Goal: Transaction & Acquisition: Purchase product/service

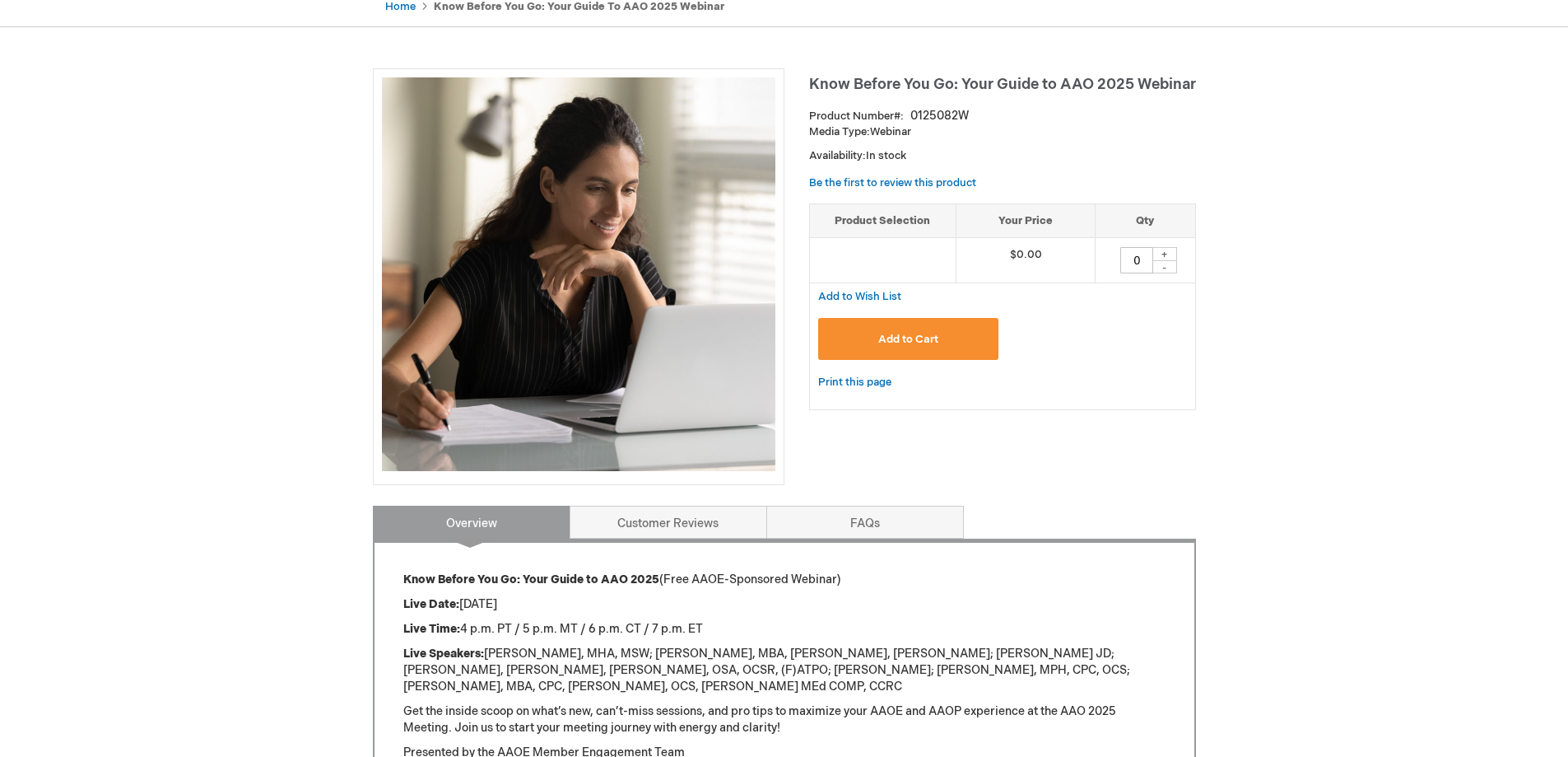
scroll to position [220, 0]
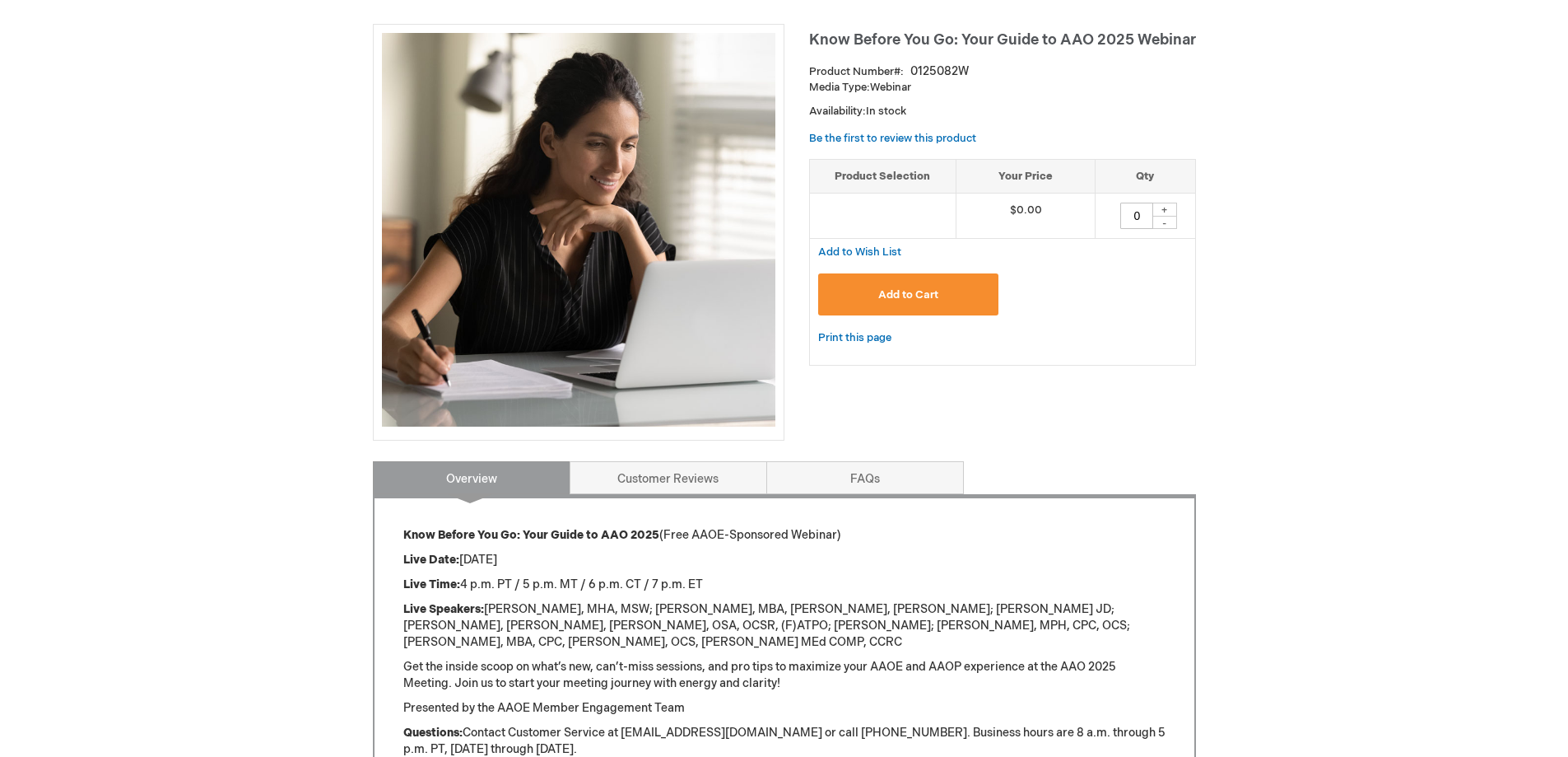
click at [900, 293] on span "Add to Cart" at bounding box center [909, 295] width 61 height 13
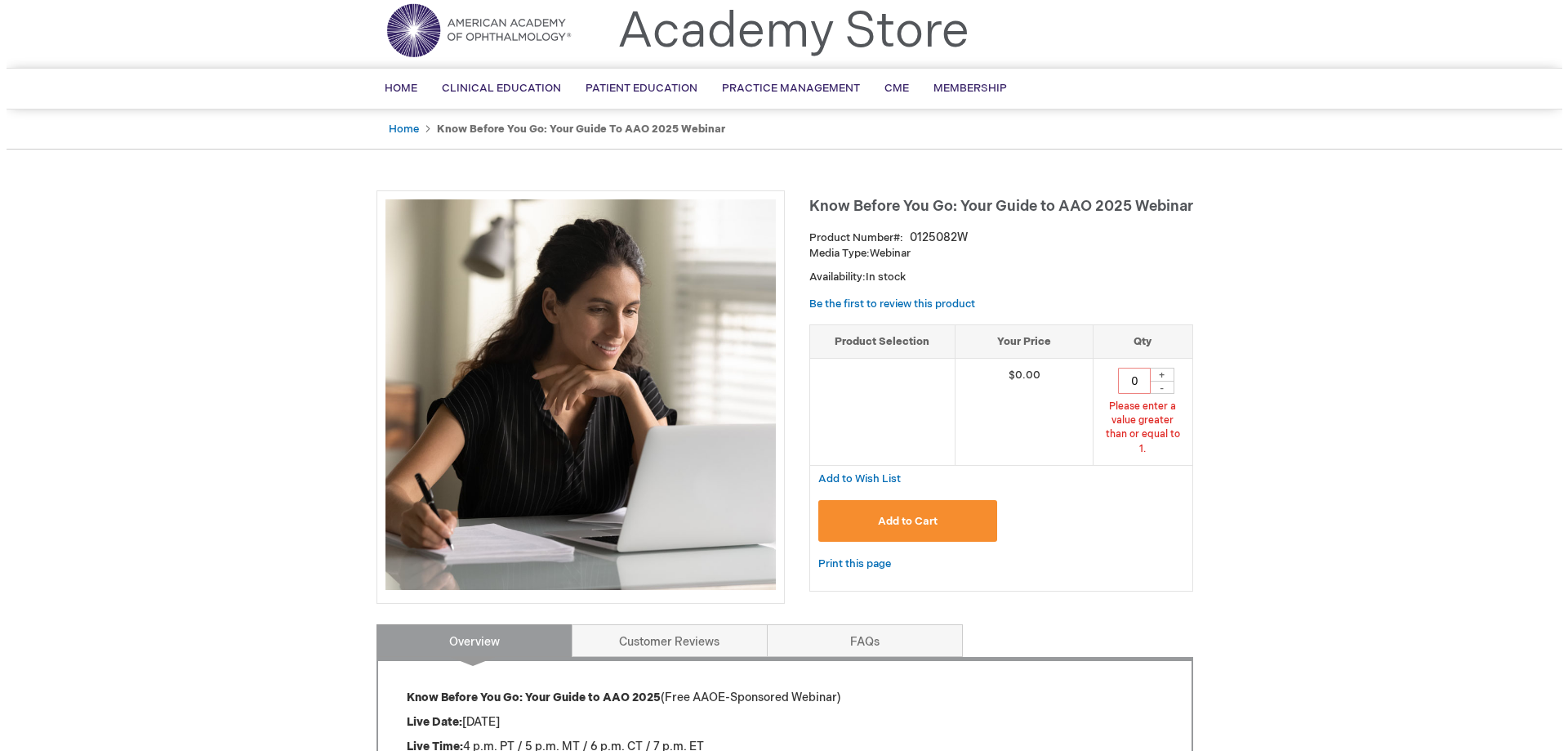
scroll to position [44, 0]
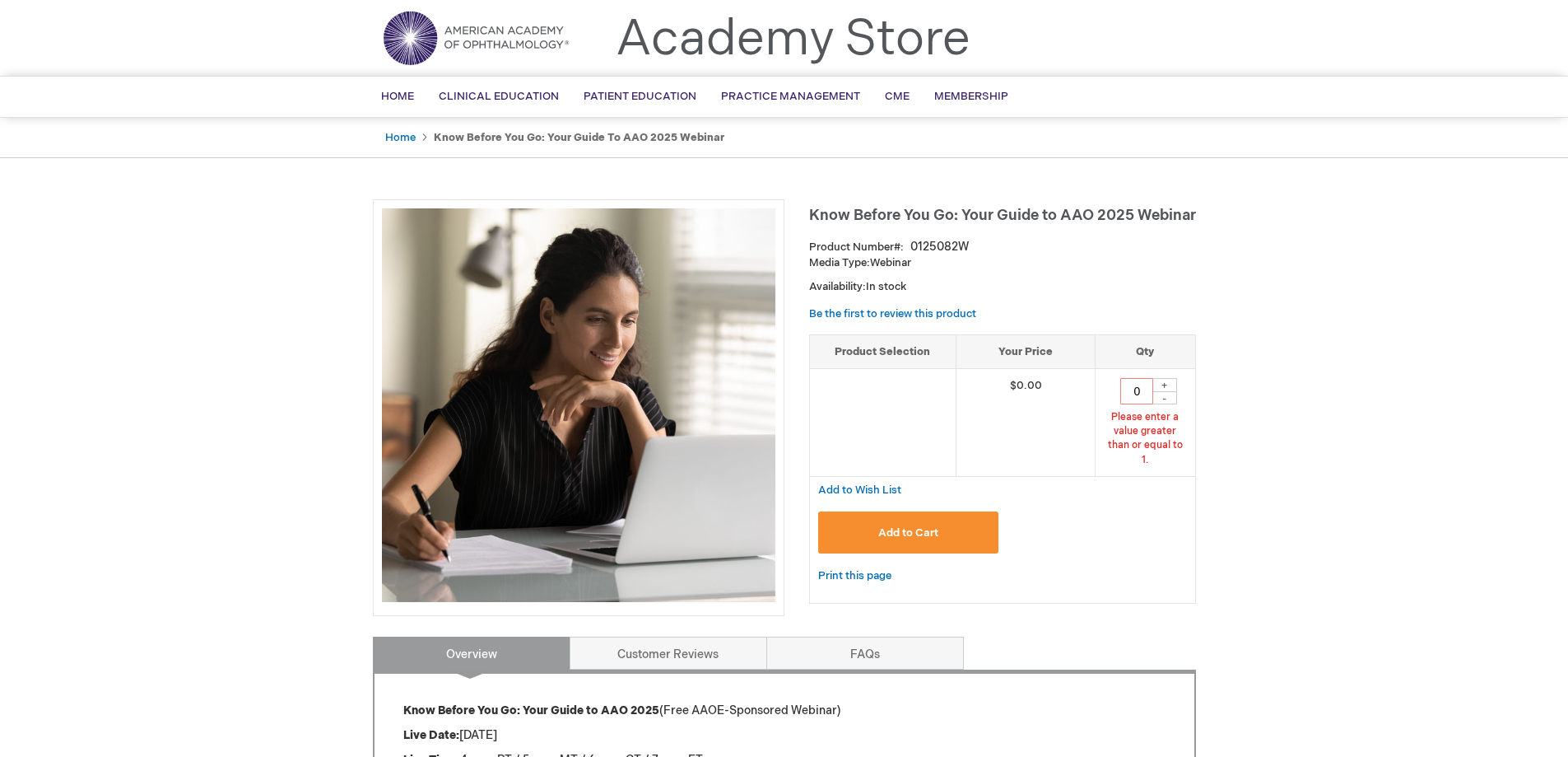
click at [1167, 382] on div "+" at bounding box center [1165, 385] width 25 height 14
type input "1"
click at [919, 526] on span "Add to Cart" at bounding box center [909, 533] width 61 height 13
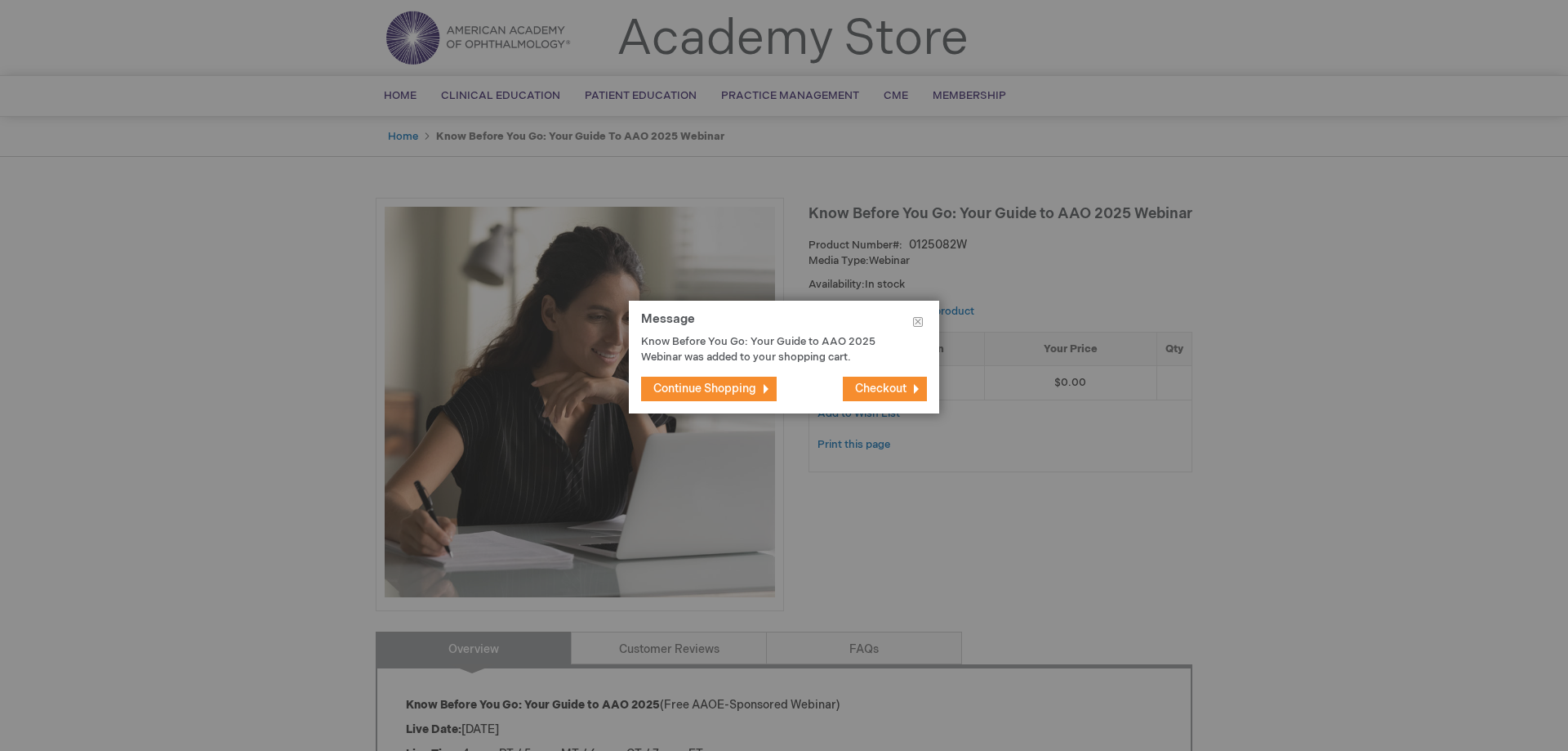
click at [885, 388] on span "Checkout" at bounding box center [880, 388] width 52 height 14
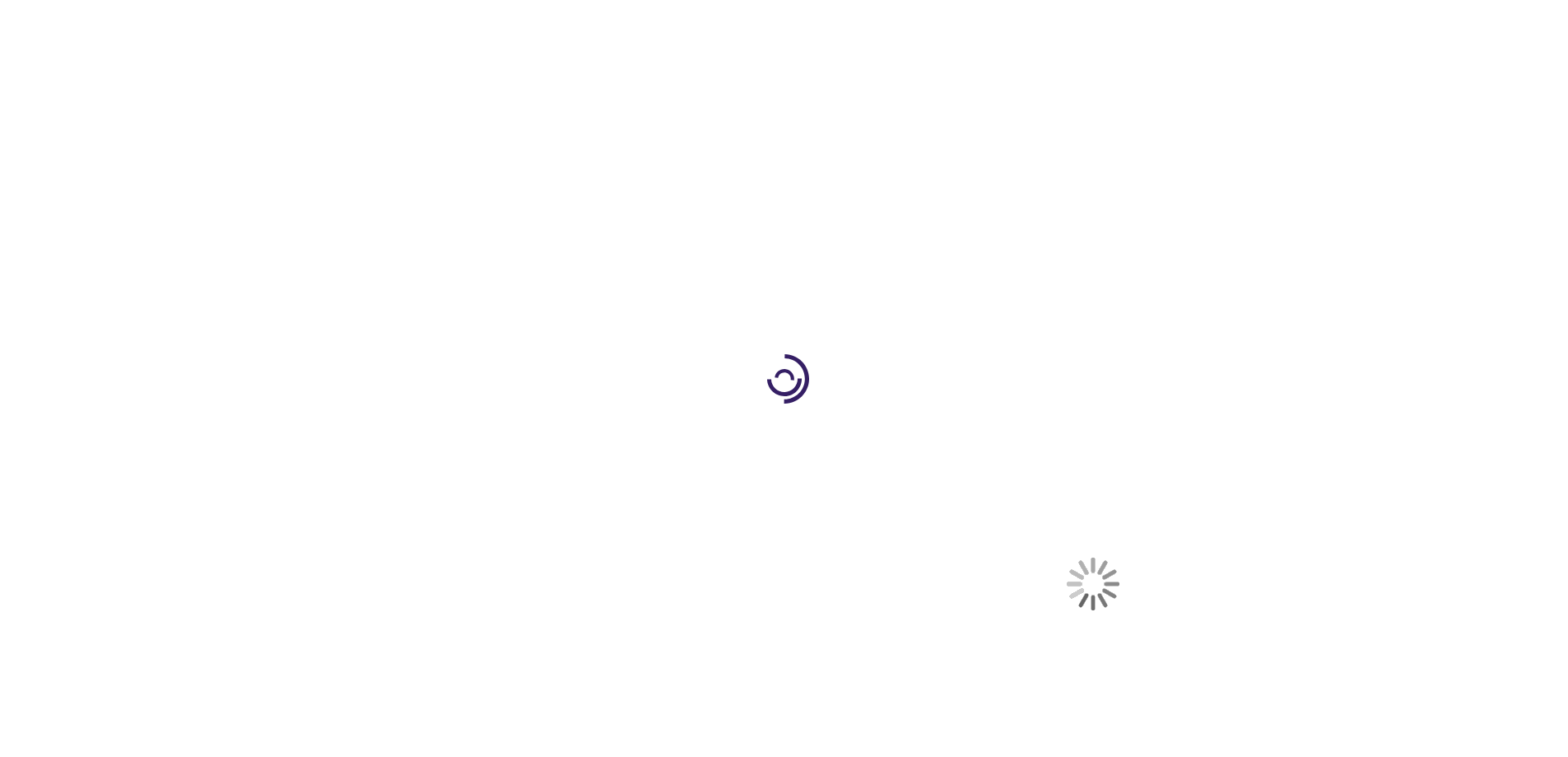
select select "US"
select select "26"
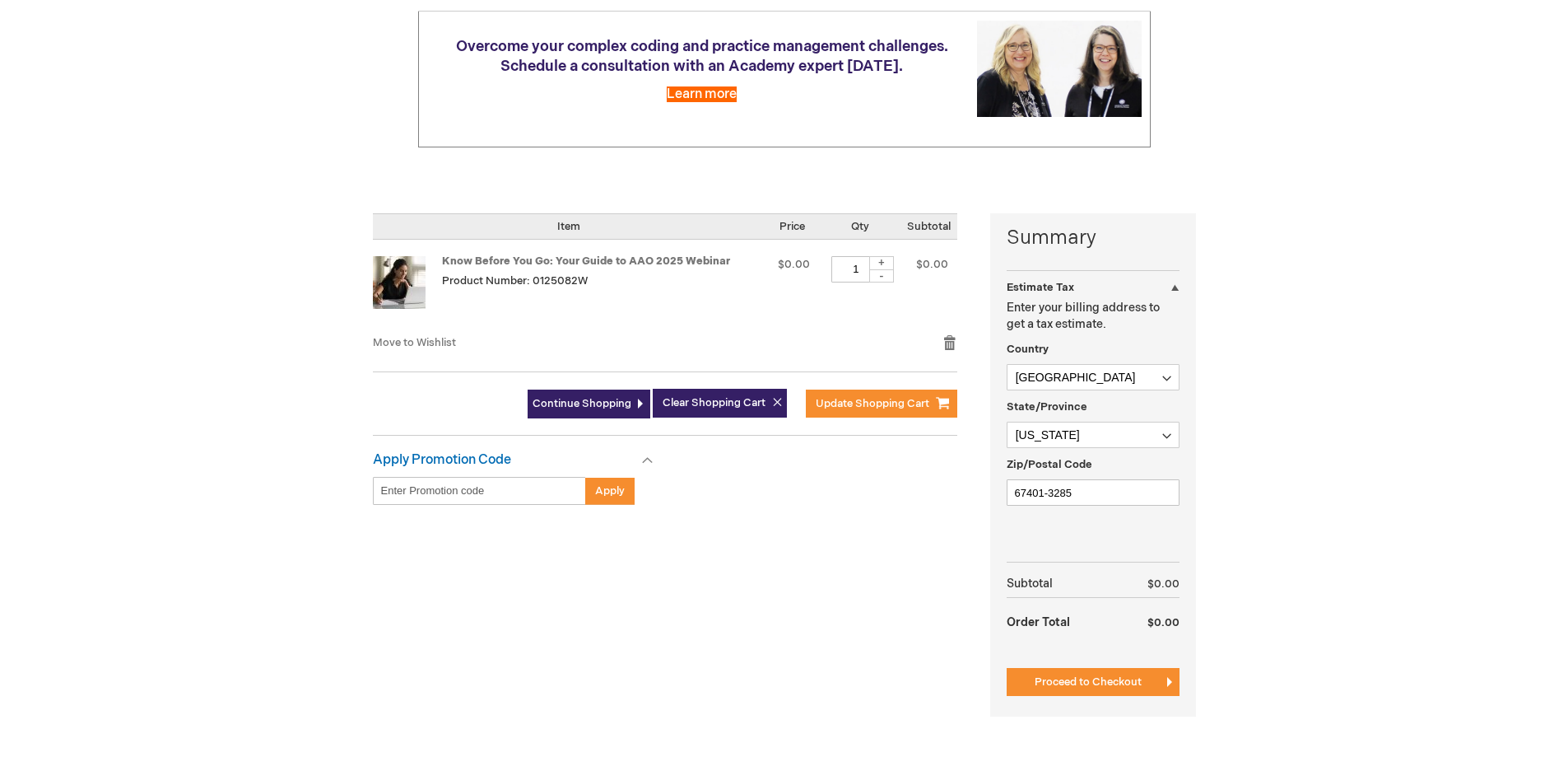
scroll to position [220, 0]
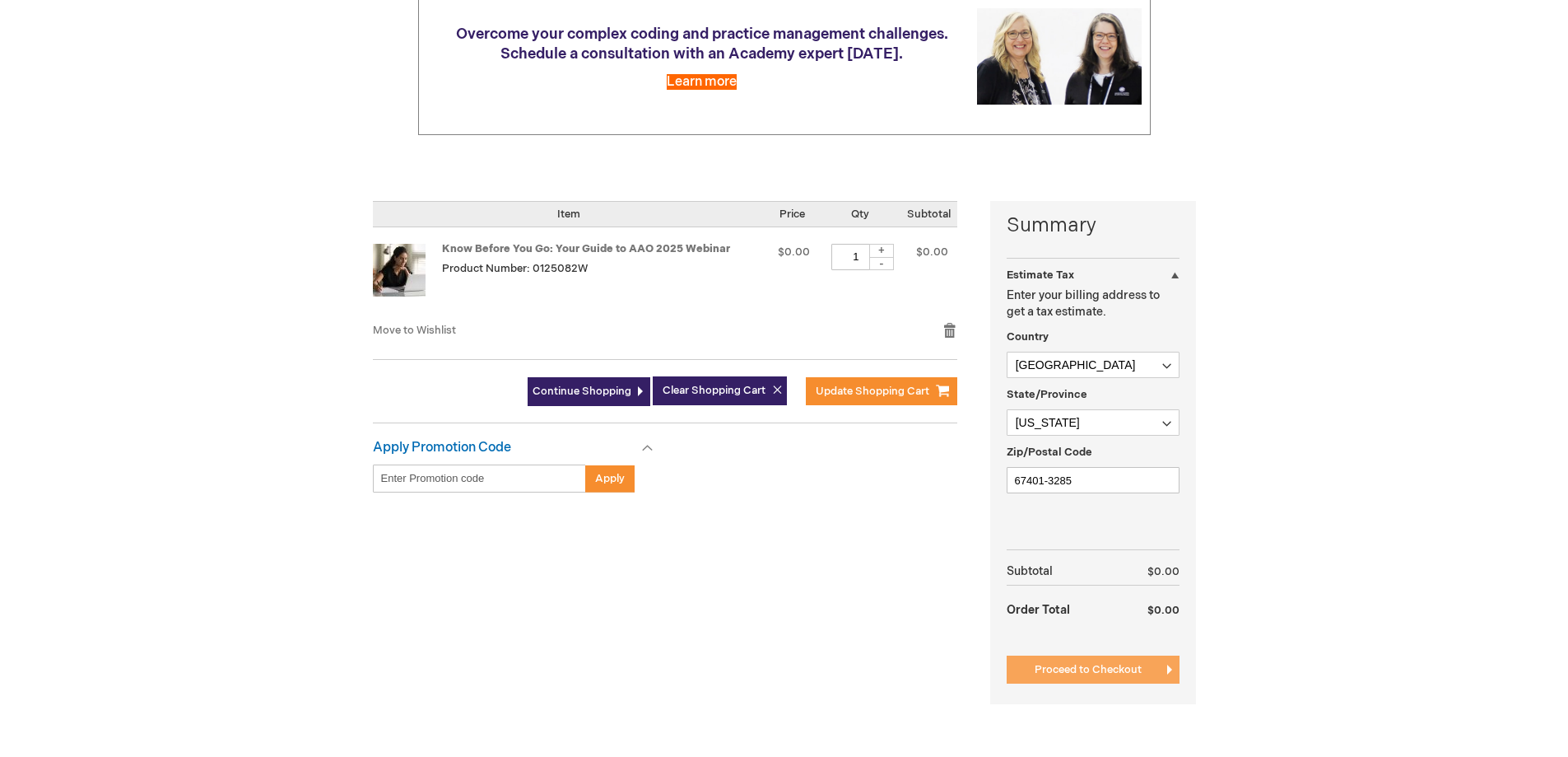
click at [1106, 668] on span "Proceed to Checkout" at bounding box center [1088, 670] width 107 height 13
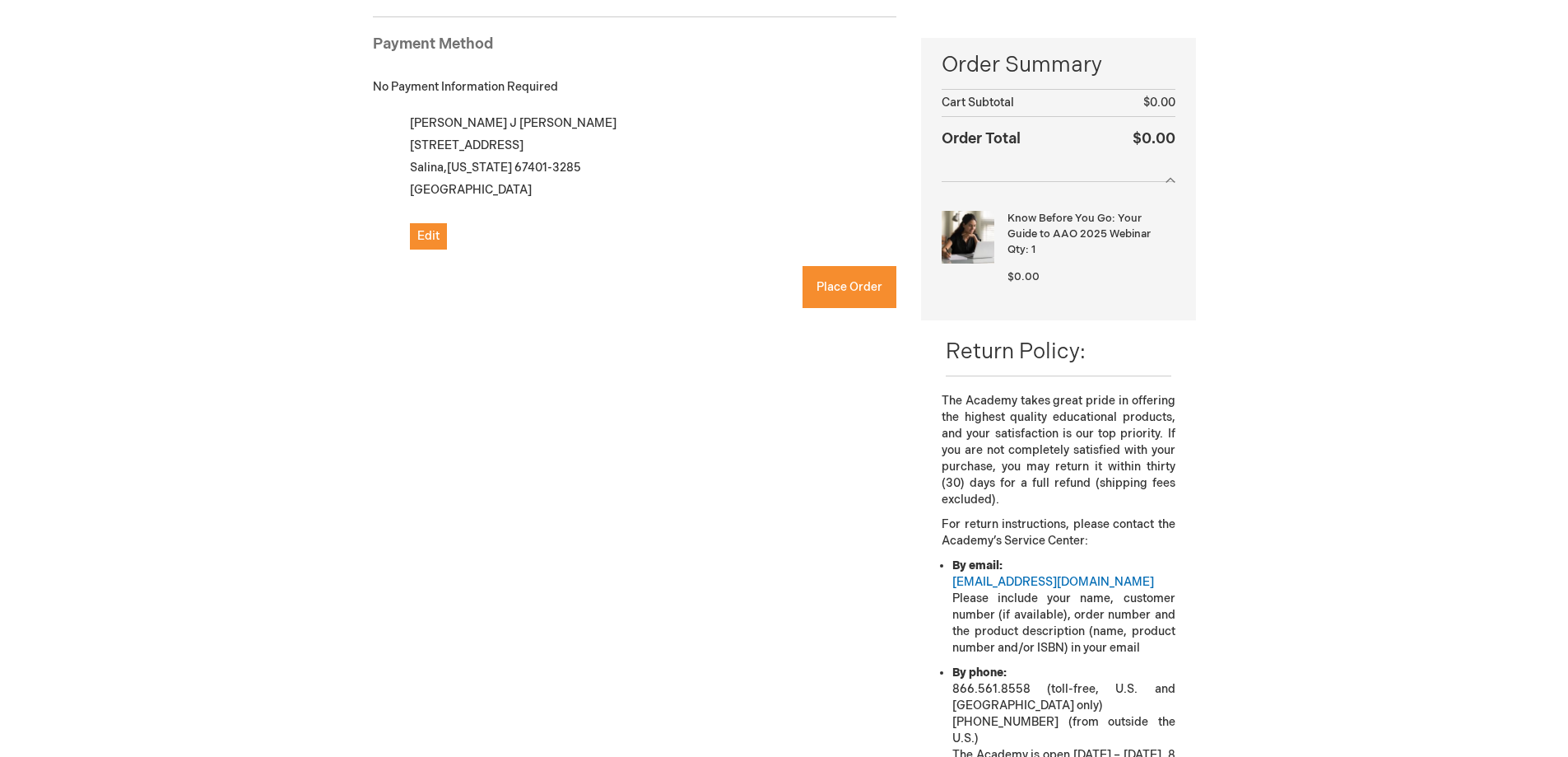
scroll to position [160, 0]
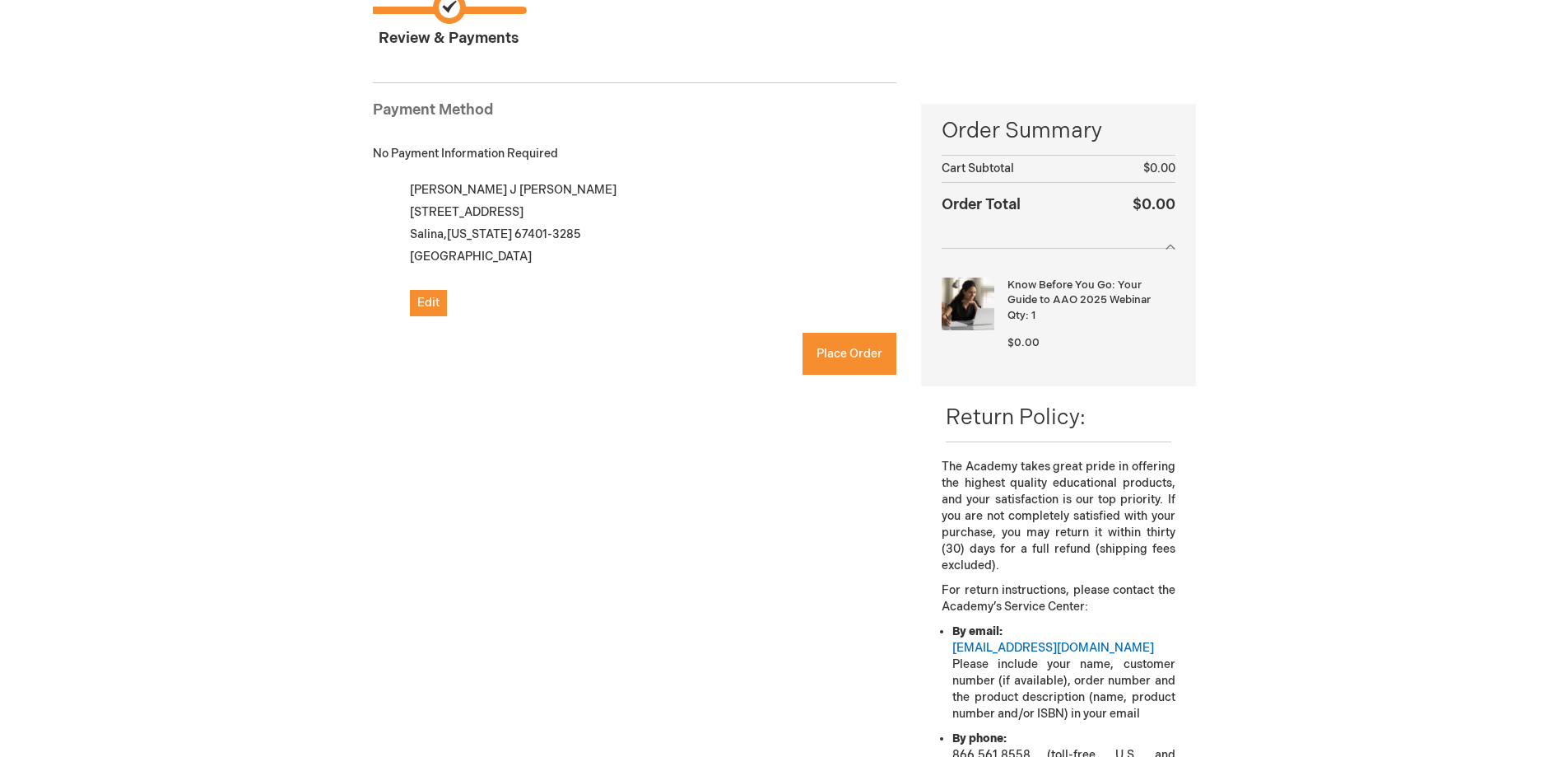
checkbox input "true"
click at [854, 354] on span "Place Order" at bounding box center [849, 353] width 66 height 14
